Goal: Information Seeking & Learning: Learn about a topic

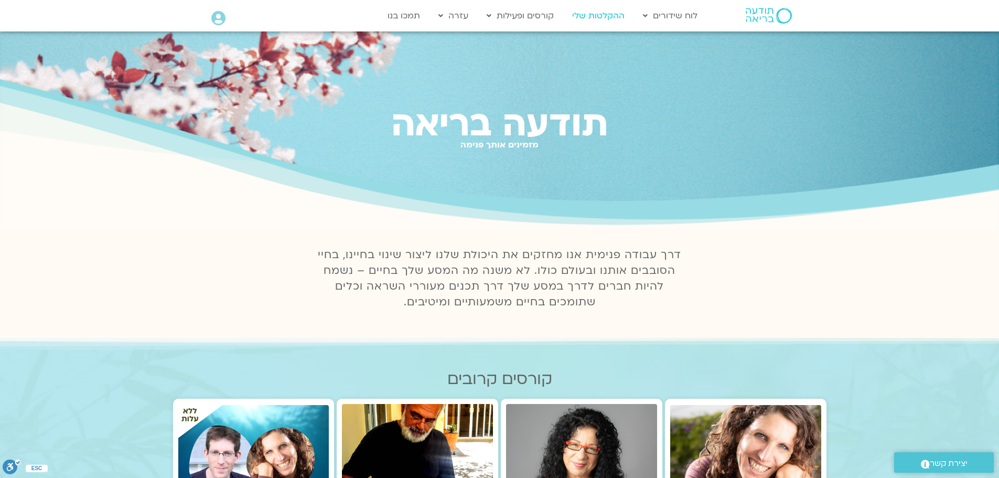
click at [604, 15] on link "ההקלטות שלי" at bounding box center [598, 16] width 63 height 20
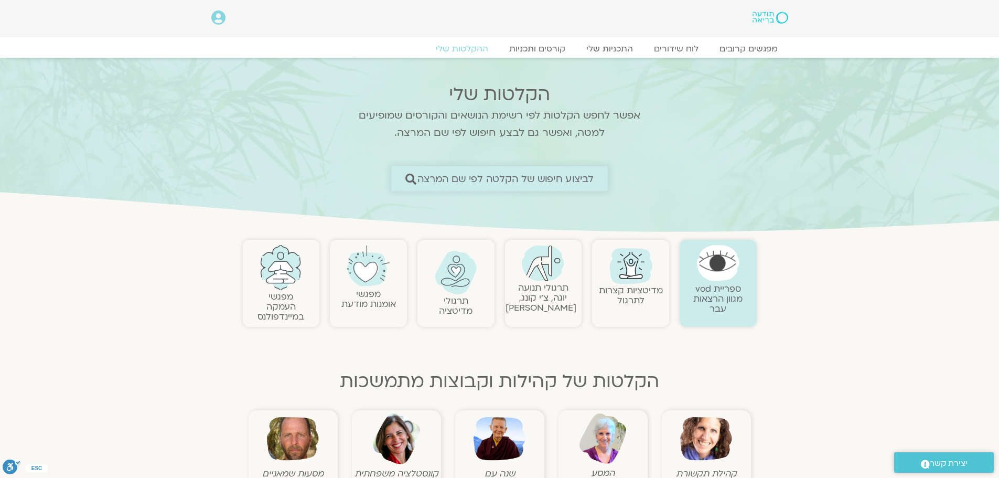
click at [491, 176] on span "לביצוע חיפוש של הקלטה לפי שם המרצה" at bounding box center [505, 178] width 177 height 11
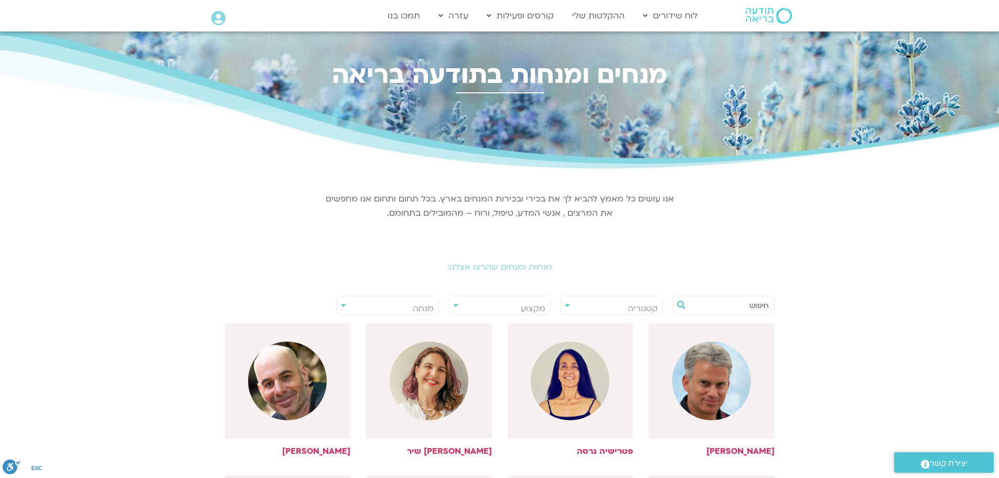
click at [418, 302] on span "מנחה" at bounding box center [387, 308] width 101 height 24
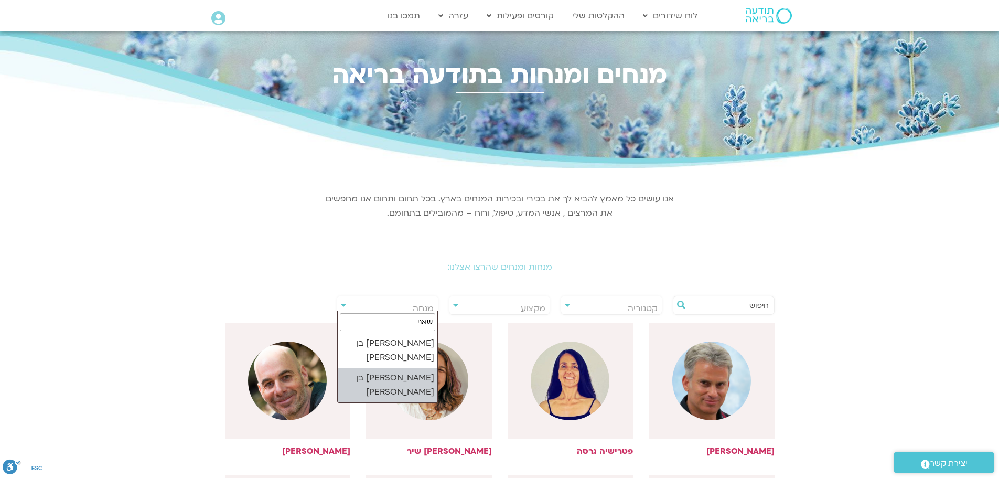
type input "שאני"
select select "****"
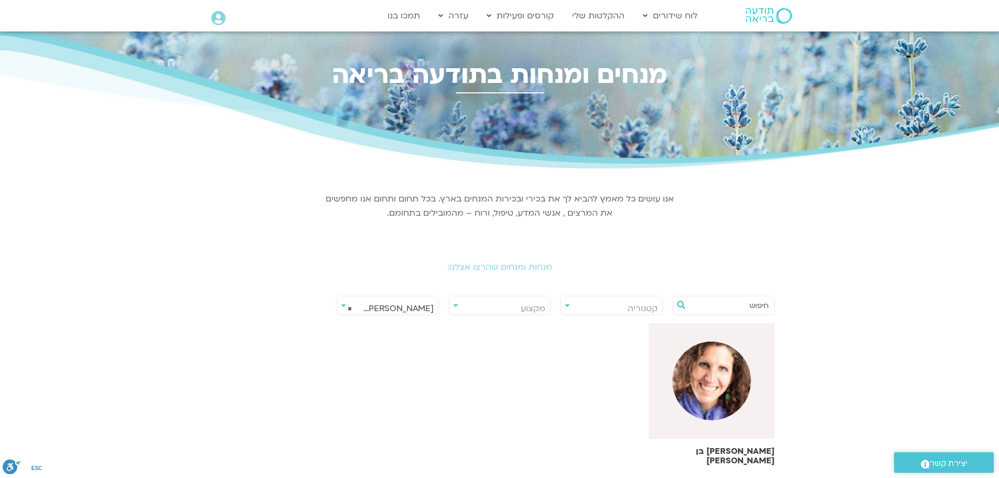
click at [714, 397] on img at bounding box center [711, 380] width 79 height 79
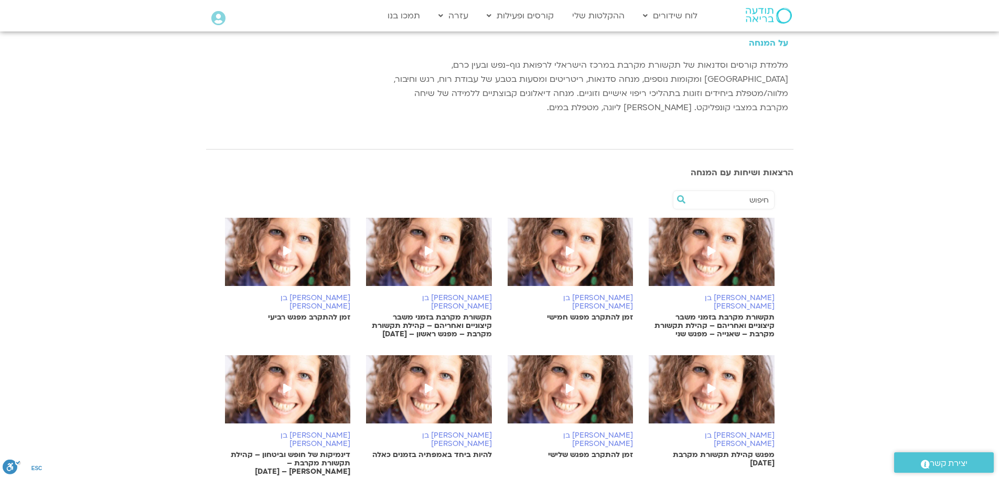
scroll to position [157, 0]
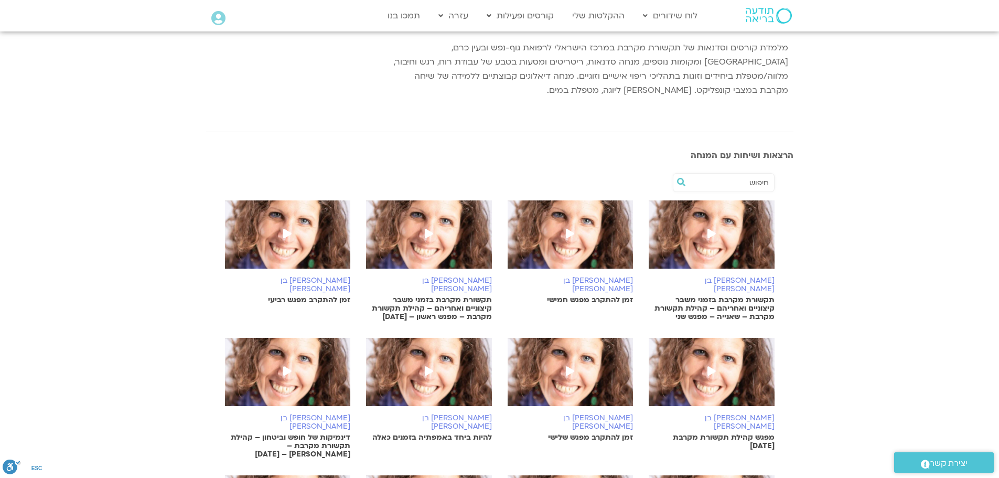
click at [710, 232] on icon at bounding box center [711, 233] width 8 height 9
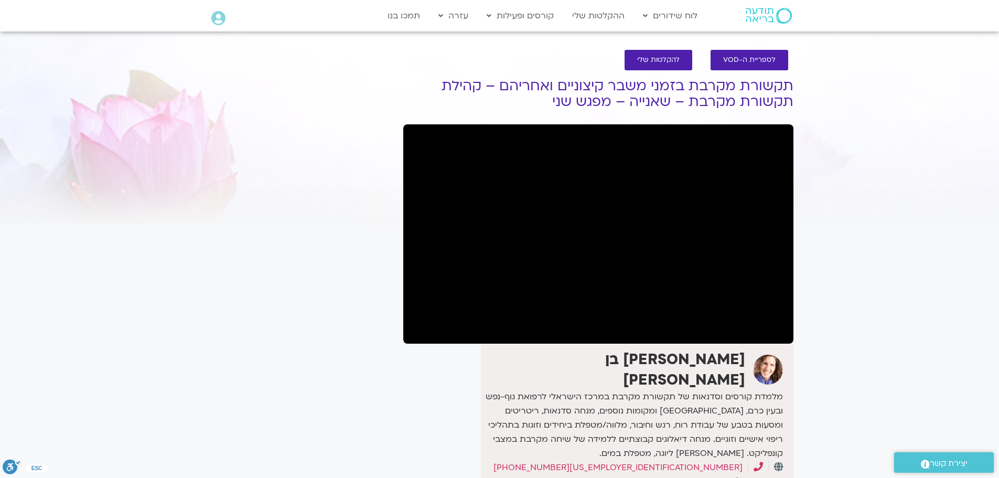
click at [197, 355] on section "לספריית ה-VOD להקלטות שלי תקשורת מקרבת בזמני משבר קיצוניים ואחריהם – קהילת תקשו…" at bounding box center [499, 306] width 999 height 534
